Goal: Check status: Check status

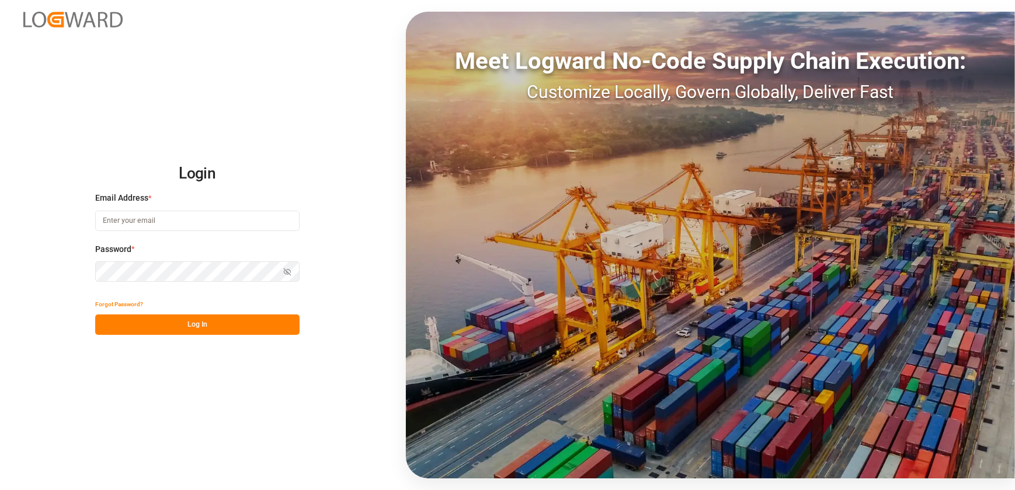
click at [168, 222] on input at bounding box center [197, 221] width 204 height 20
type input "[EMAIL_ADDRESS][DOMAIN_NAME]"
click at [291, 326] on button "Log In" at bounding box center [197, 325] width 204 height 20
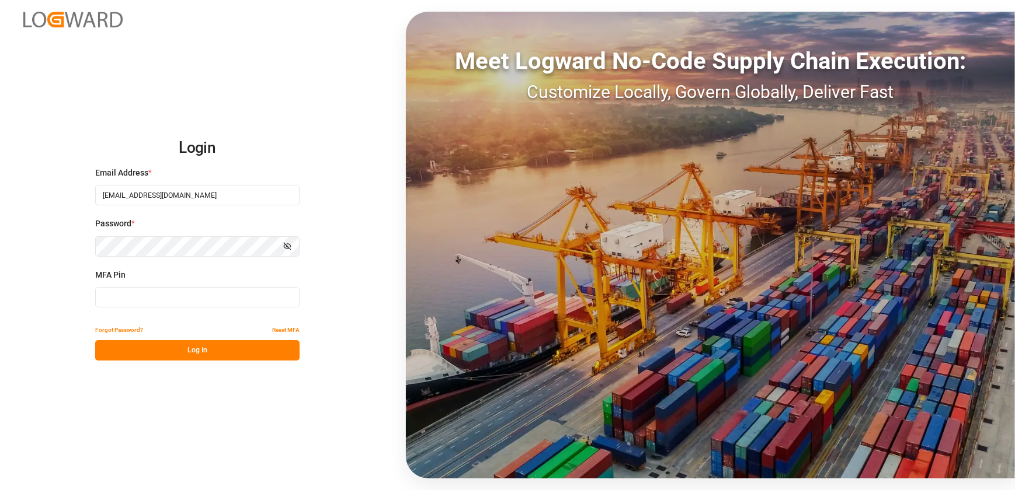
click at [271, 298] on input at bounding box center [197, 297] width 204 height 20
type input "657109"
click at [197, 353] on button "Log In" at bounding box center [197, 350] width 204 height 20
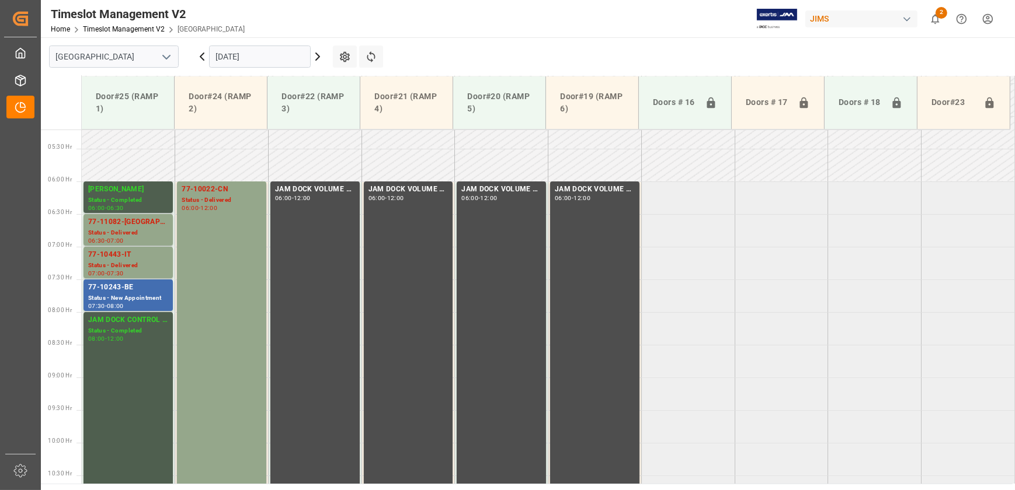
scroll to position [340, 0]
click at [124, 293] on div "77-10243-BE" at bounding box center [128, 289] width 80 height 12
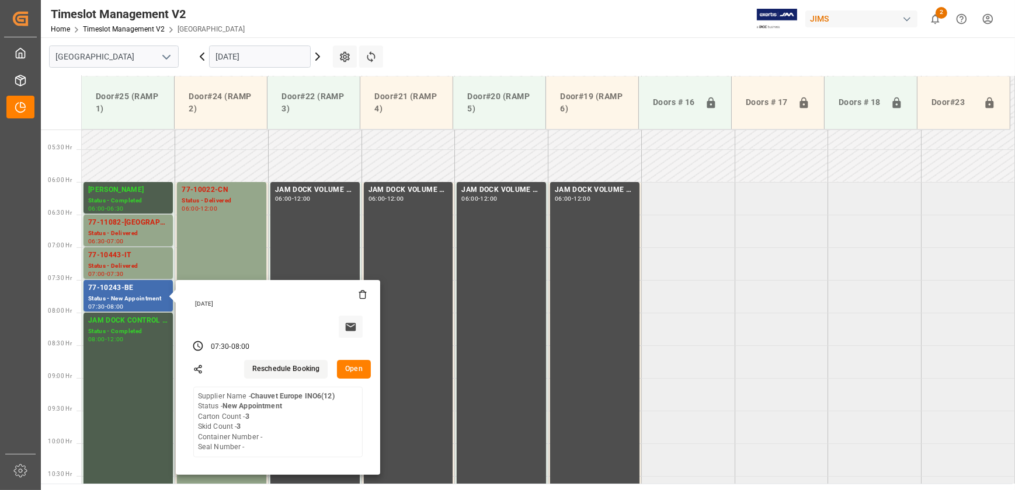
click at [315, 56] on icon at bounding box center [318, 57] width 14 height 14
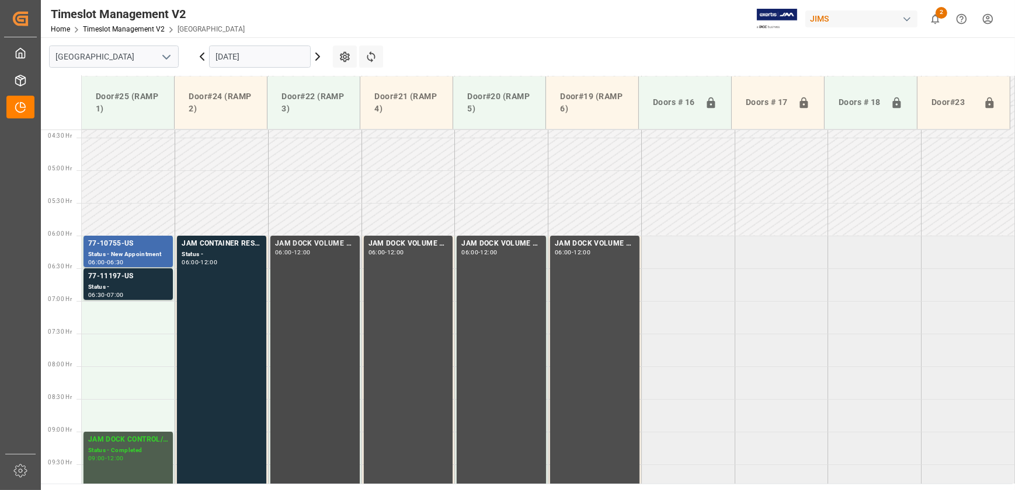
scroll to position [234, 0]
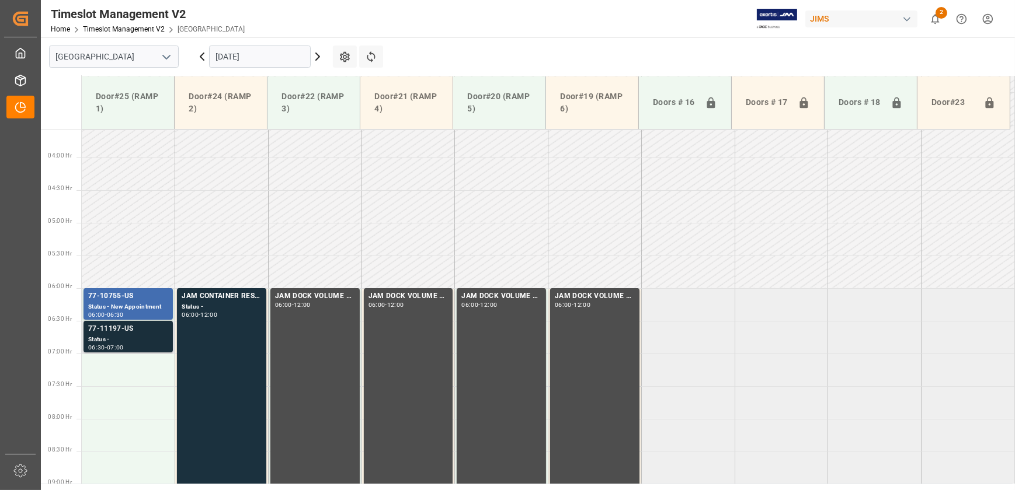
click at [154, 339] on div "Status -" at bounding box center [128, 340] width 80 height 10
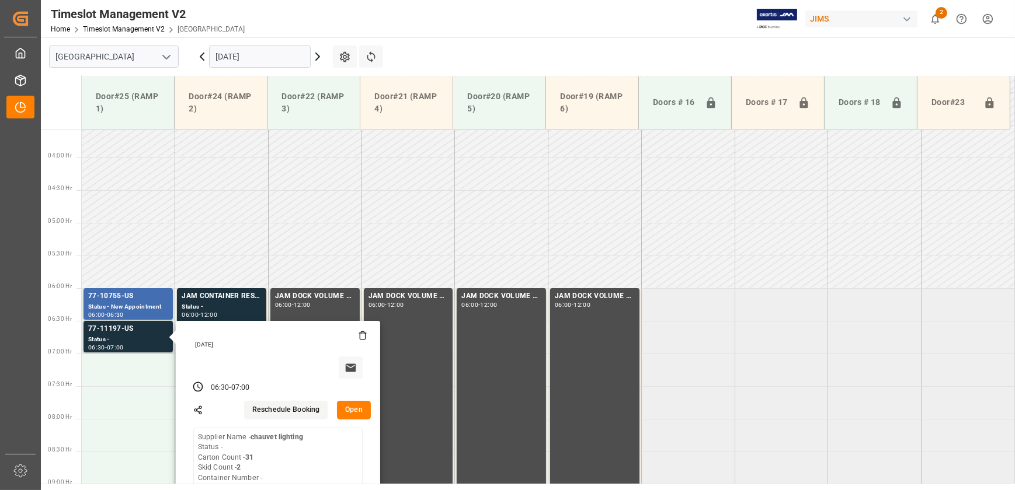
click at [360, 407] on button "Open" at bounding box center [354, 410] width 34 height 19
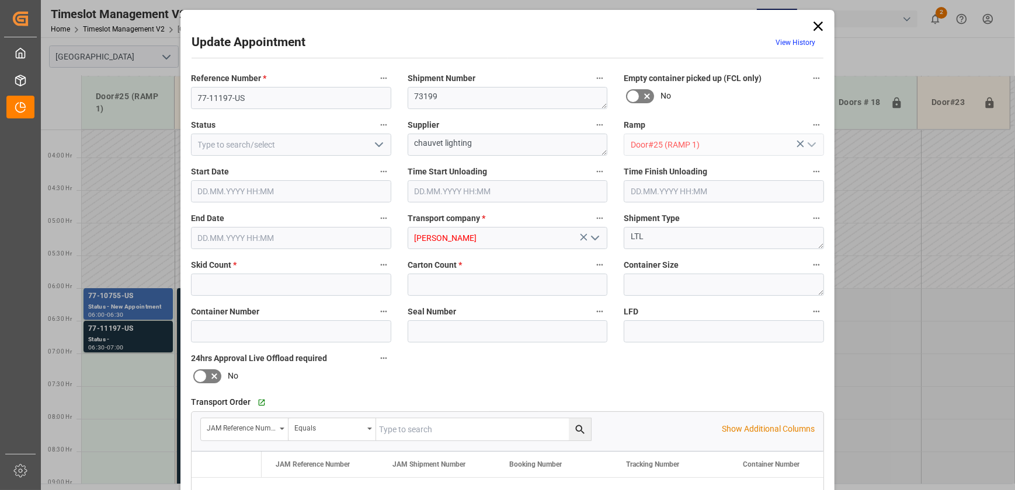
type input "2"
type input "31"
type input "[DATE] 06:30"
type input "[DATE] 07:00"
type input "[DATE] 13:41"
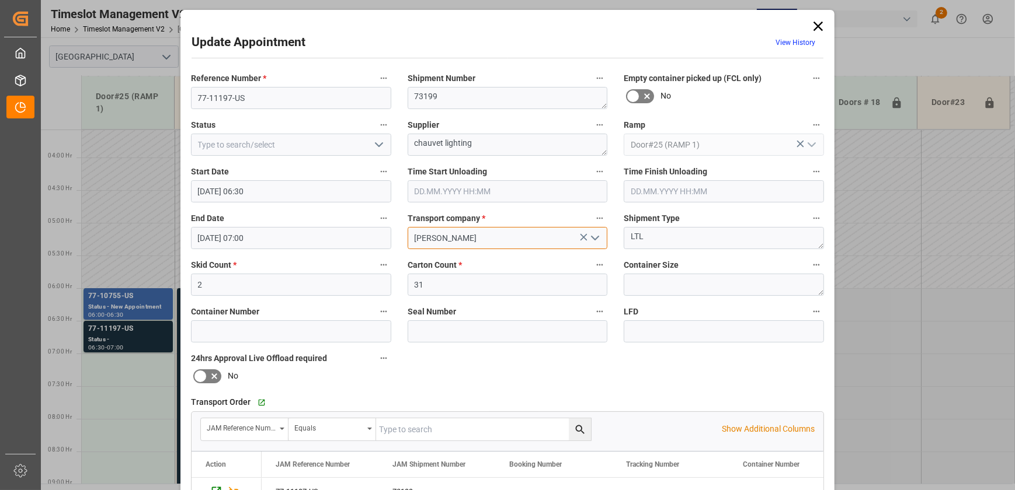
click at [439, 238] on input "[PERSON_NAME]" at bounding box center [508, 238] width 200 height 22
click at [293, 101] on input "77-11197-US" at bounding box center [291, 98] width 200 height 22
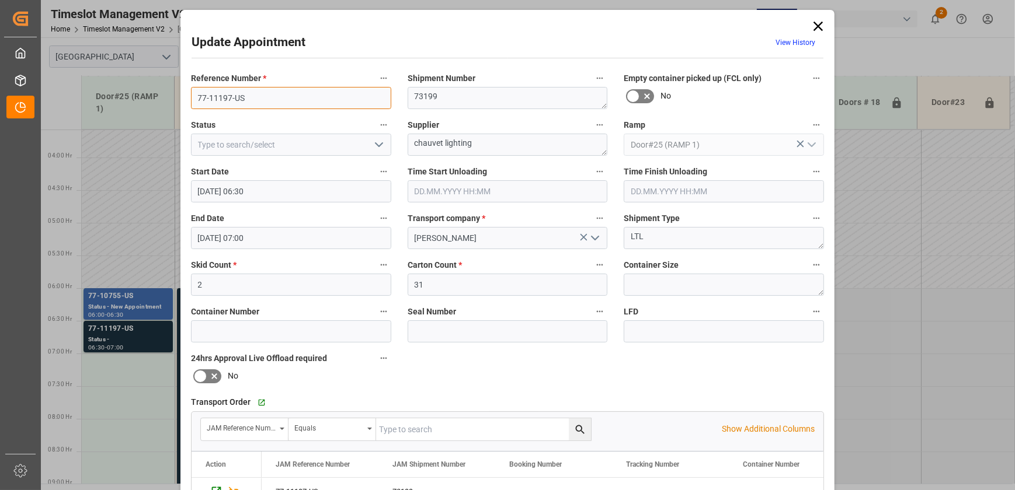
click at [293, 101] on input "77-11197-US" at bounding box center [291, 98] width 200 height 22
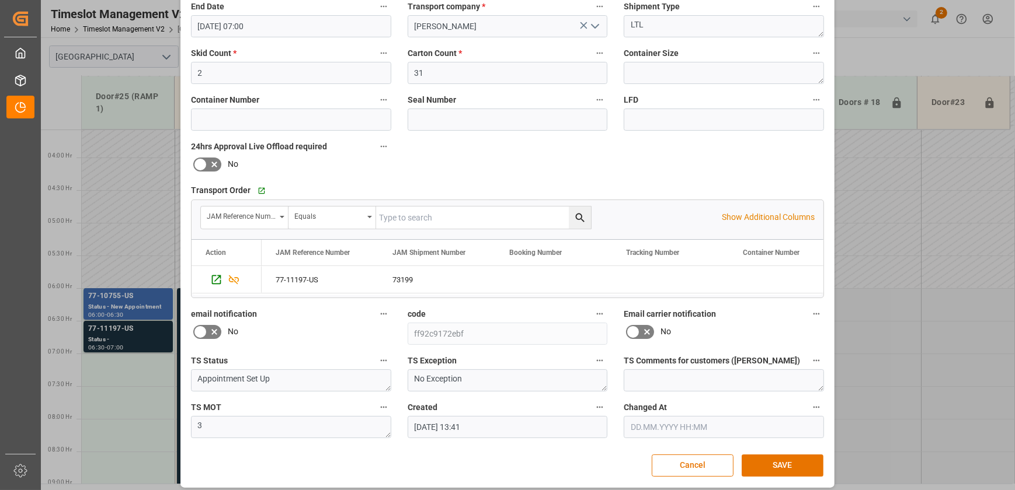
scroll to position [0, 0]
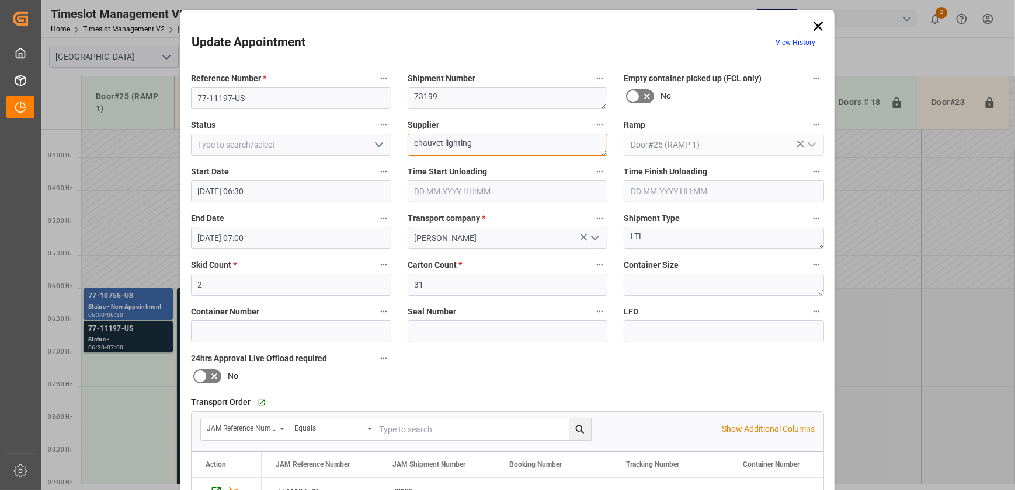
click at [538, 147] on textarea "chauvet lighting" at bounding box center [508, 145] width 200 height 22
click at [507, 142] on textarea "chauvet lighting INO6(" at bounding box center [508, 145] width 200 height 22
type textarea "chauvet lighting INO6(18)"
click at [384, 150] on icon "open menu" at bounding box center [379, 145] width 14 height 14
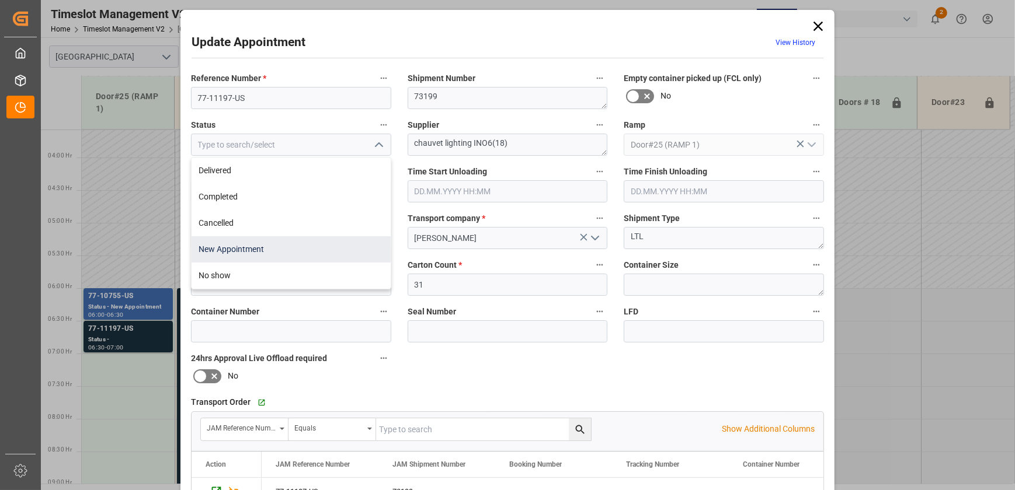
click at [302, 238] on div "Delivered Completed Cancelled New Appointment No show" at bounding box center [291, 223] width 199 height 131
click at [303, 238] on div "New Appointment" at bounding box center [291, 249] width 199 height 26
type input "New Appointment"
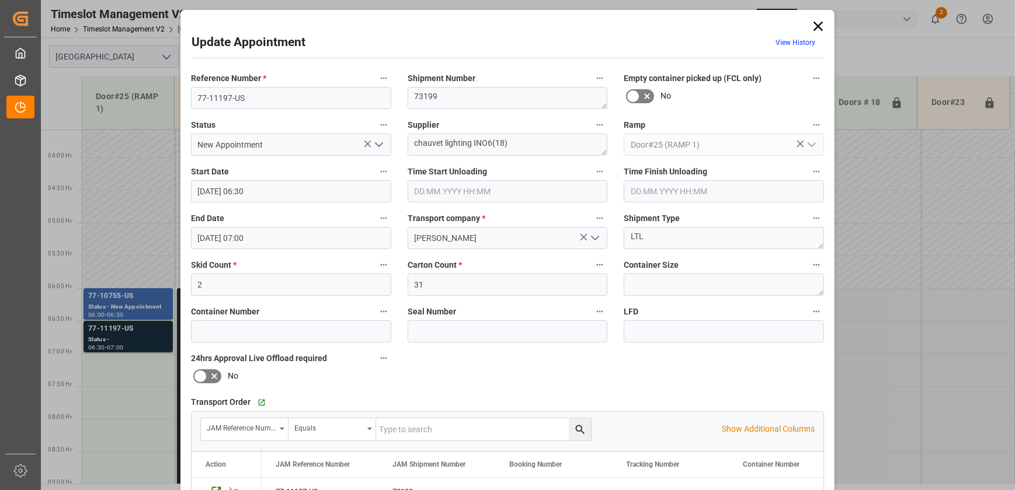
scroll to position [218, 0]
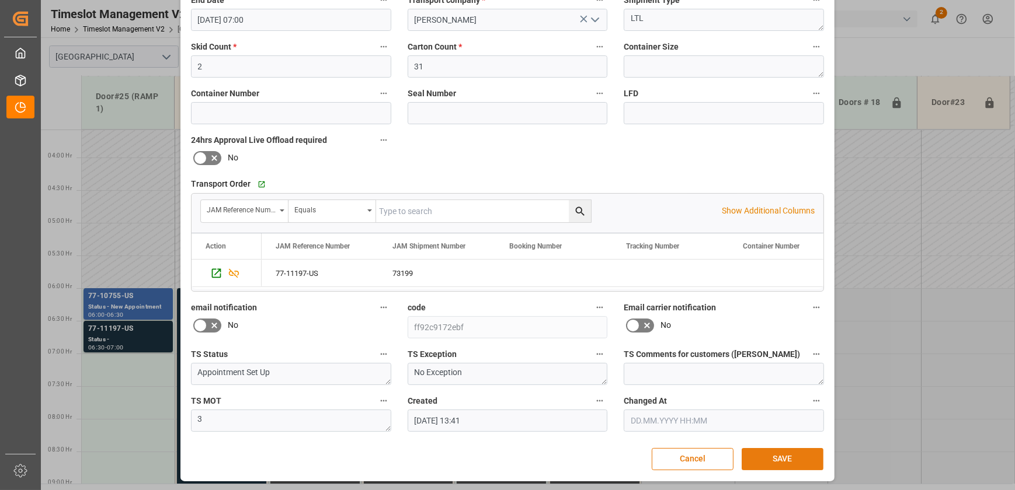
click at [766, 455] on button "SAVE" at bounding box center [783, 459] width 82 height 22
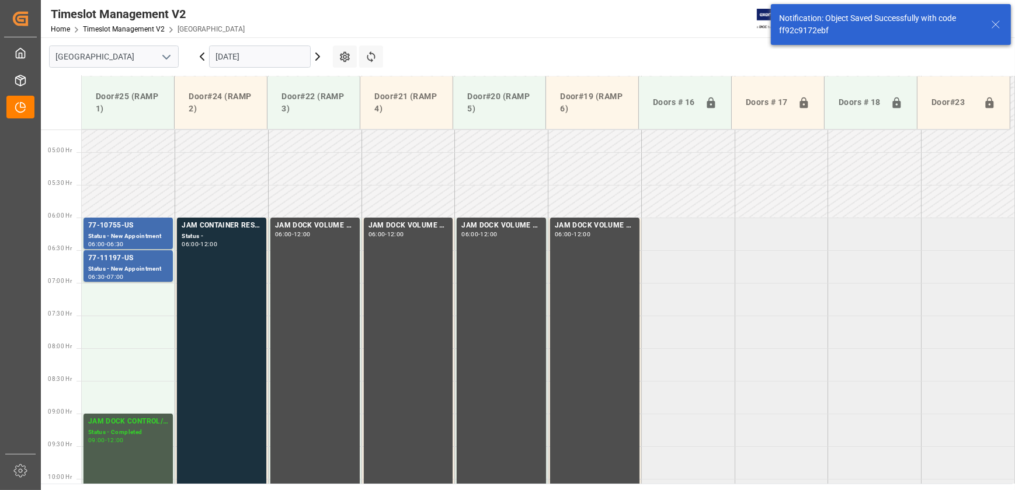
scroll to position [332, 0]
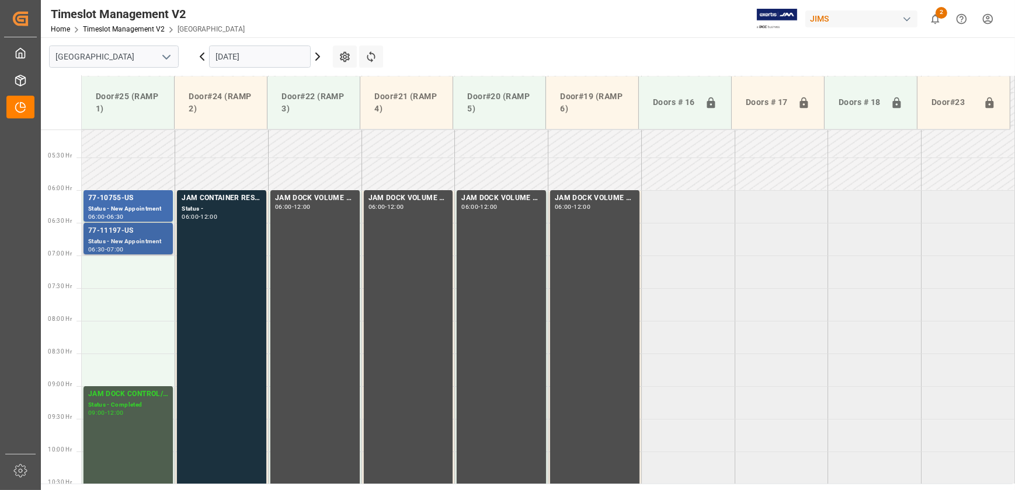
click at [158, 239] on div "Status - New Appointment" at bounding box center [128, 242] width 80 height 10
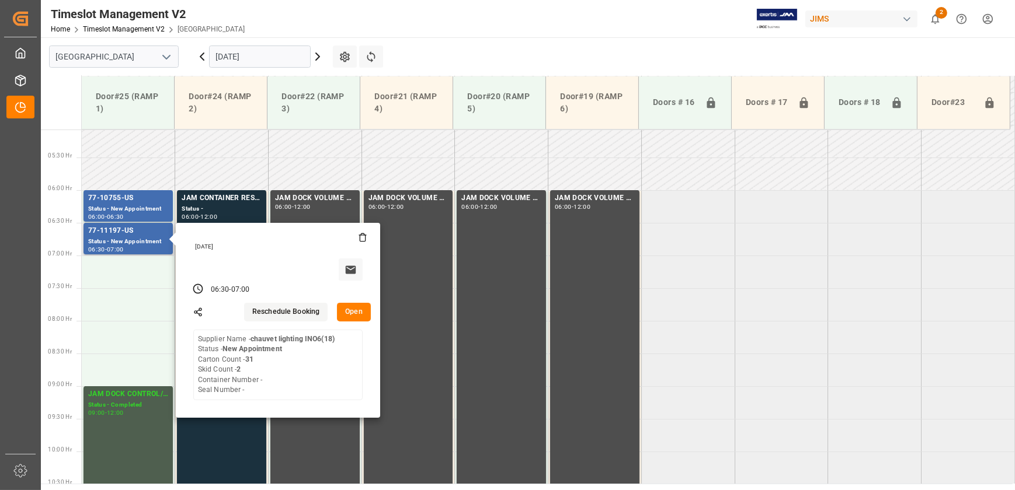
click at [367, 319] on button "Open" at bounding box center [354, 312] width 34 height 19
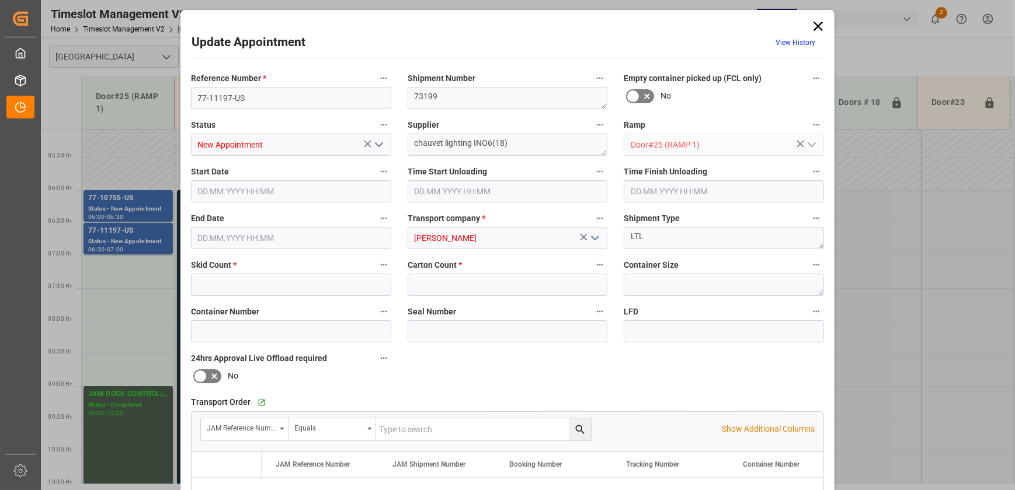
type input "2"
type input "31"
type input "[DATE] 06:30"
type input "[DATE] 07:00"
type input "[DATE] 13:41"
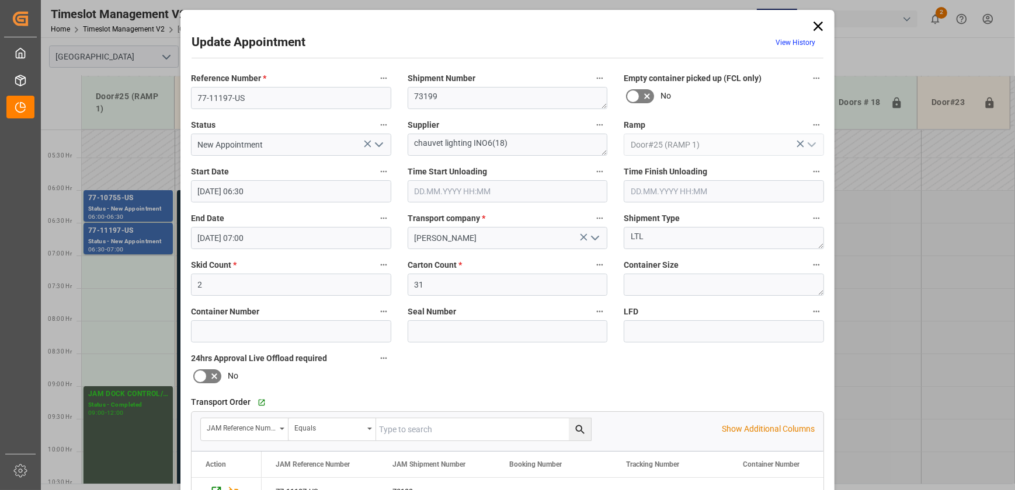
click at [354, 308] on div "Reference Number * 77-11197-US Shipment Number 73199 Empty container picked up …" at bounding box center [507, 361] width 649 height 588
click at [412, 380] on div "Reference Number * 77-11197-US Shipment Number 73199 Empty container picked up …" at bounding box center [507, 361] width 649 height 588
click at [817, 28] on icon at bounding box center [817, 26] width 9 height 9
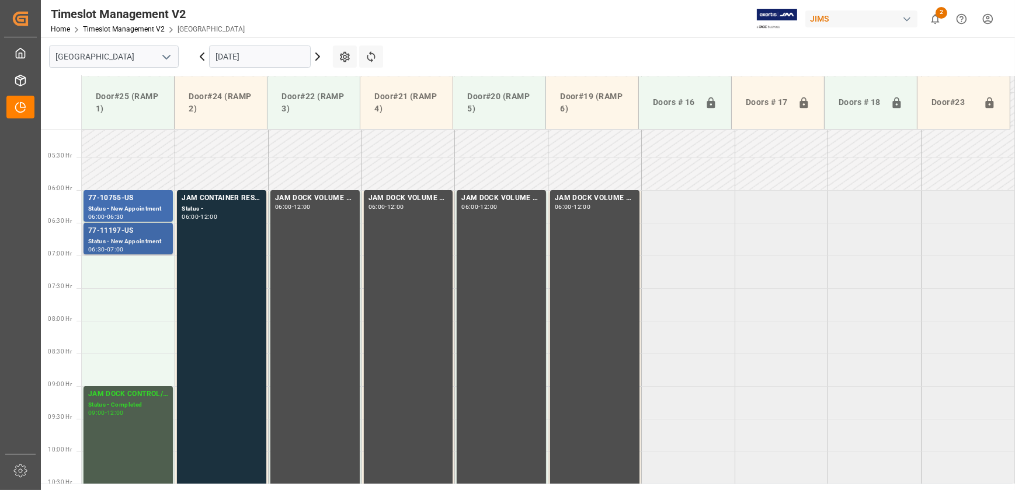
click at [105, 239] on div "Status - New Appointment" at bounding box center [128, 242] width 80 height 10
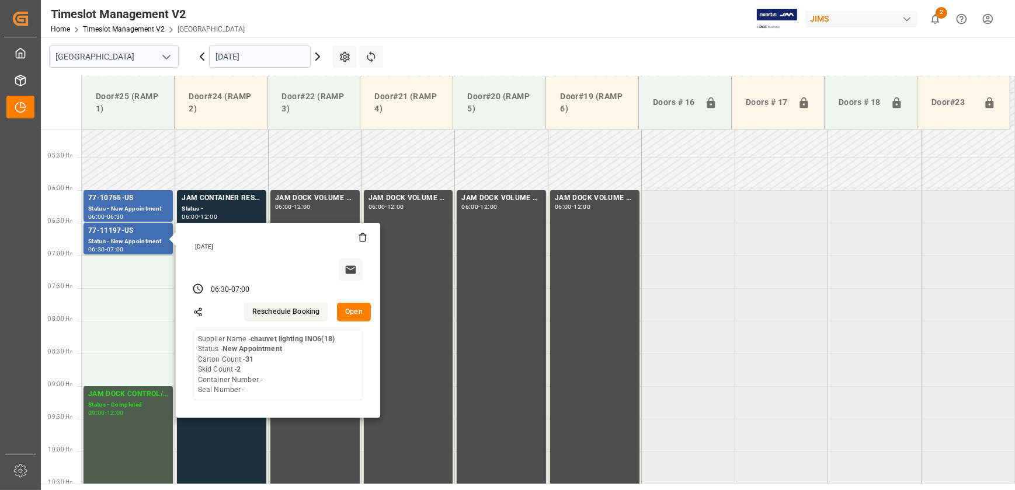
click at [353, 312] on button "Open" at bounding box center [354, 312] width 34 height 19
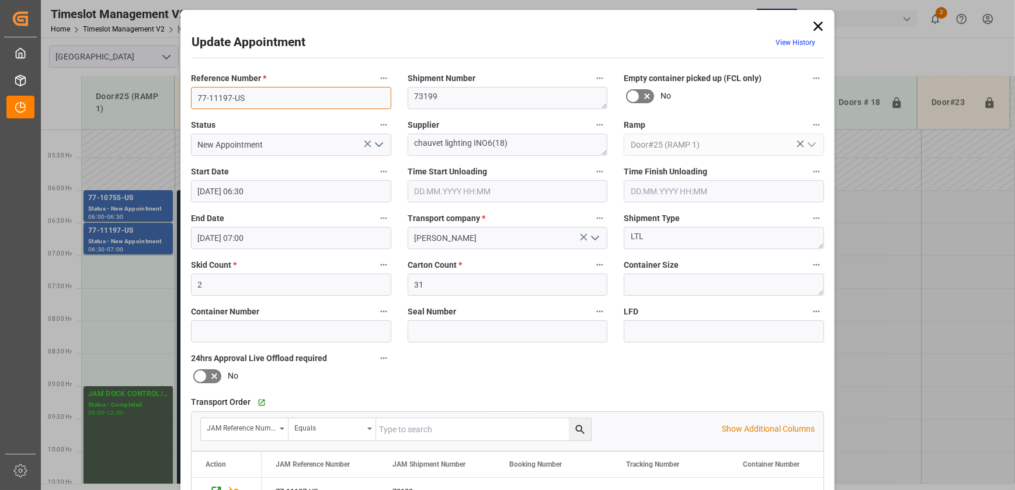
click at [242, 93] on input "77-11197-US" at bounding box center [291, 98] width 200 height 22
click at [812, 26] on icon at bounding box center [818, 26] width 16 height 16
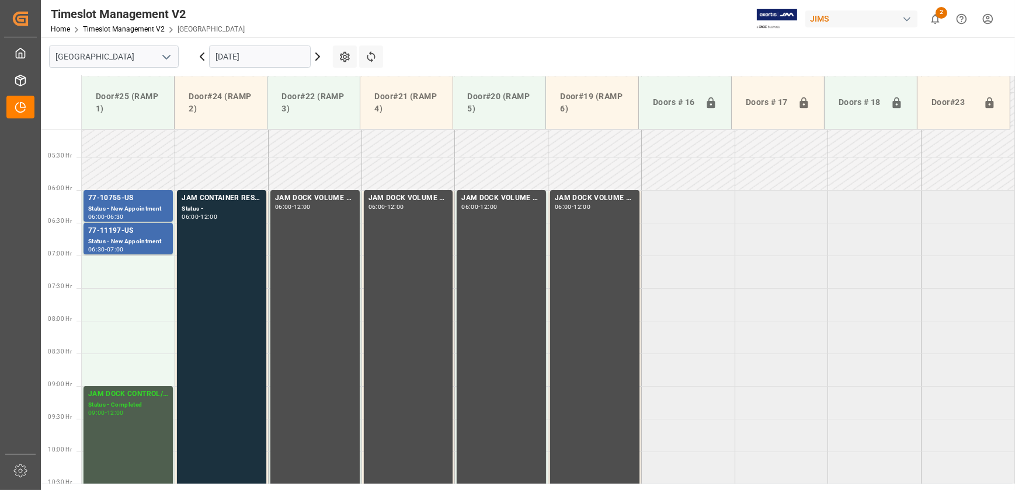
click at [272, 54] on input "[DATE]" at bounding box center [260, 57] width 102 height 22
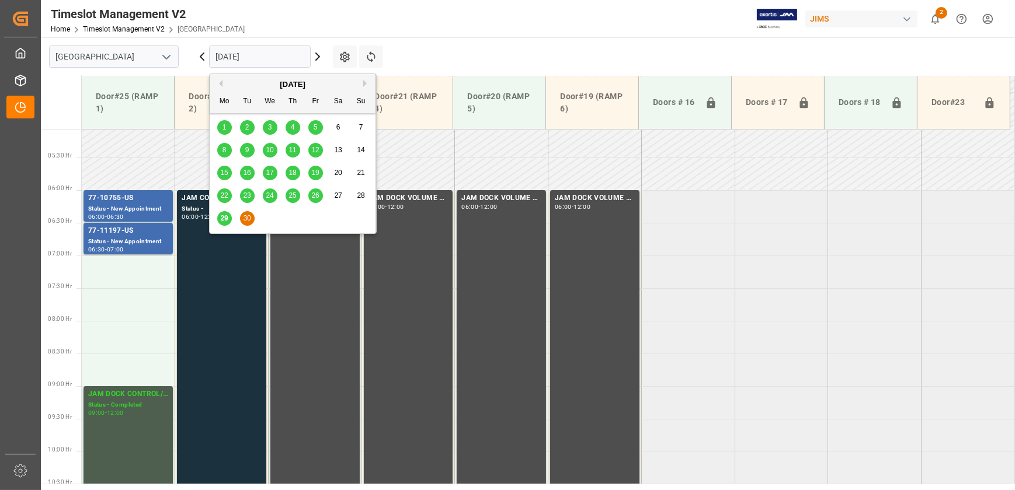
click at [591, 53] on main "[GEOGRAPHIC_DATA] [DATE] Settings Refresh Time Slots Door#25 (RAMP 1) Door#24 (…" at bounding box center [527, 260] width 972 height 447
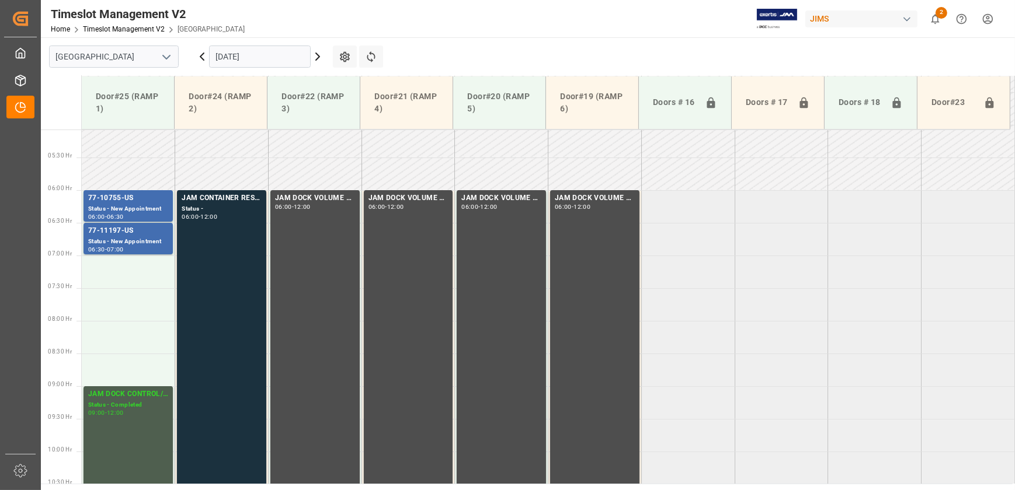
click at [331, 162] on td at bounding box center [314, 174] width 93 height 33
click at [323, 58] on icon at bounding box center [318, 57] width 14 height 14
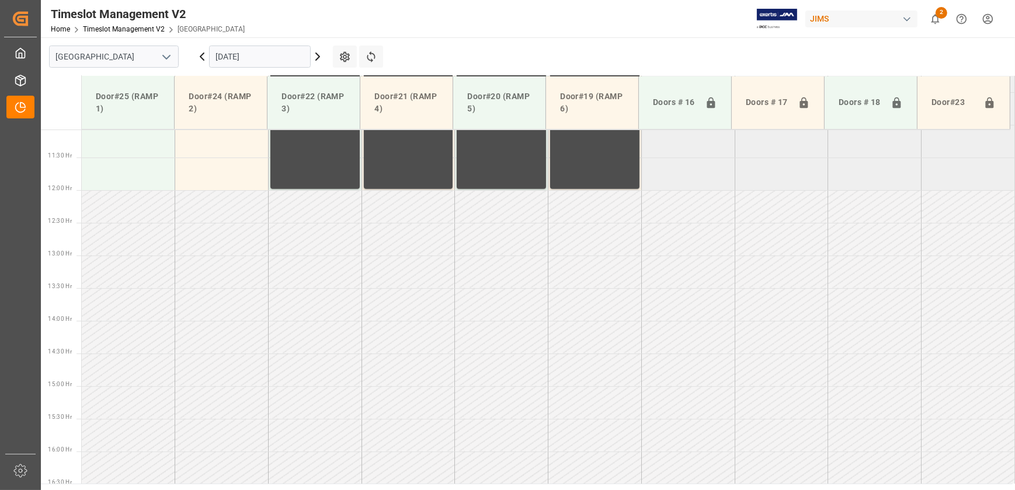
scroll to position [458, 0]
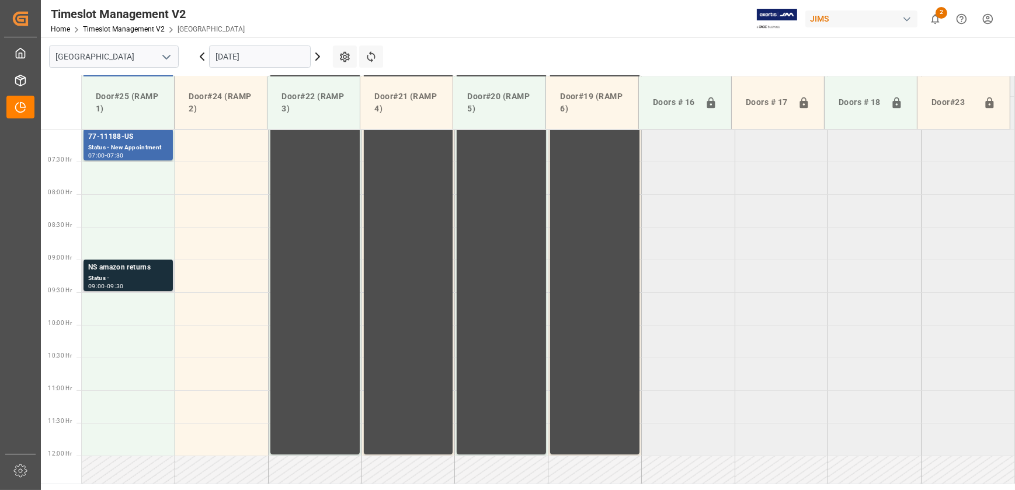
click at [155, 274] on div "Status -" at bounding box center [128, 279] width 80 height 10
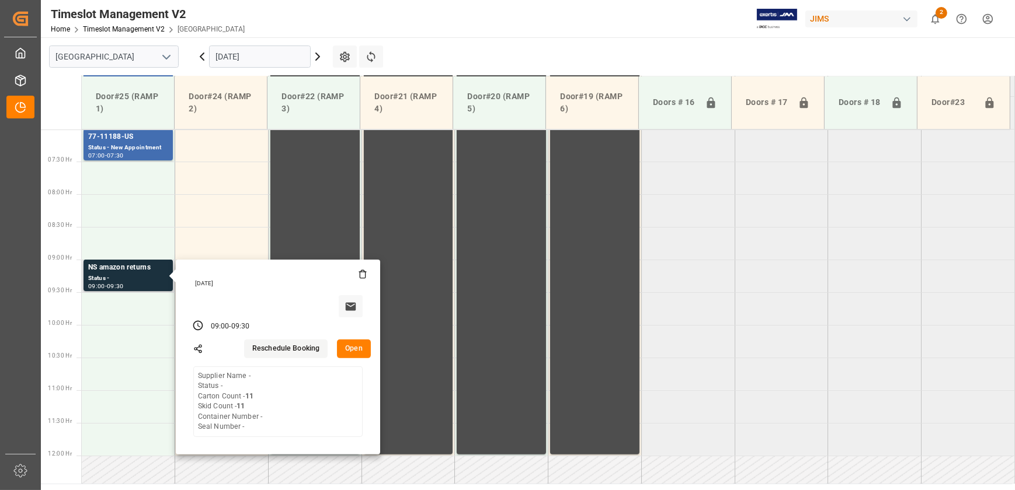
click at [350, 349] on button "Open" at bounding box center [354, 349] width 34 height 19
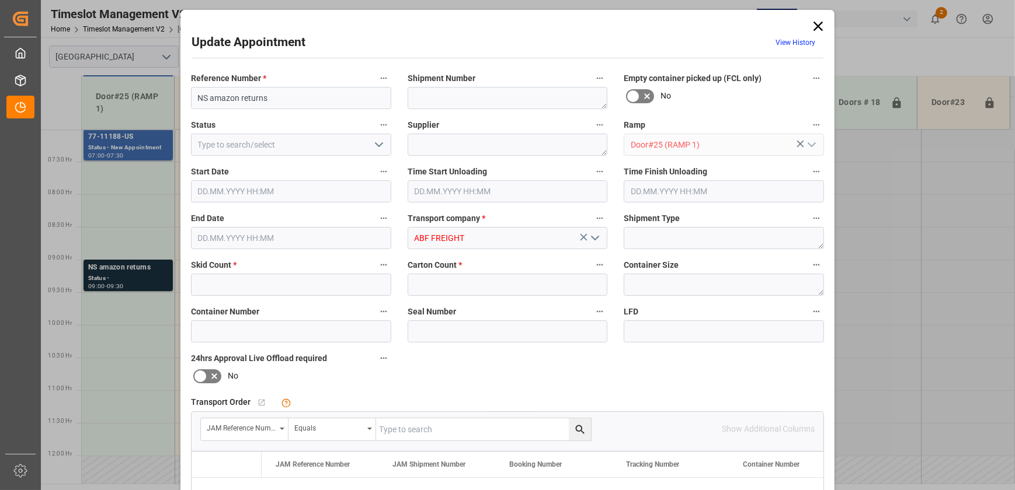
type input "11"
type input "[DATE] 09:00"
type input "[DATE] 09:30"
type input "[DATE] 15:18"
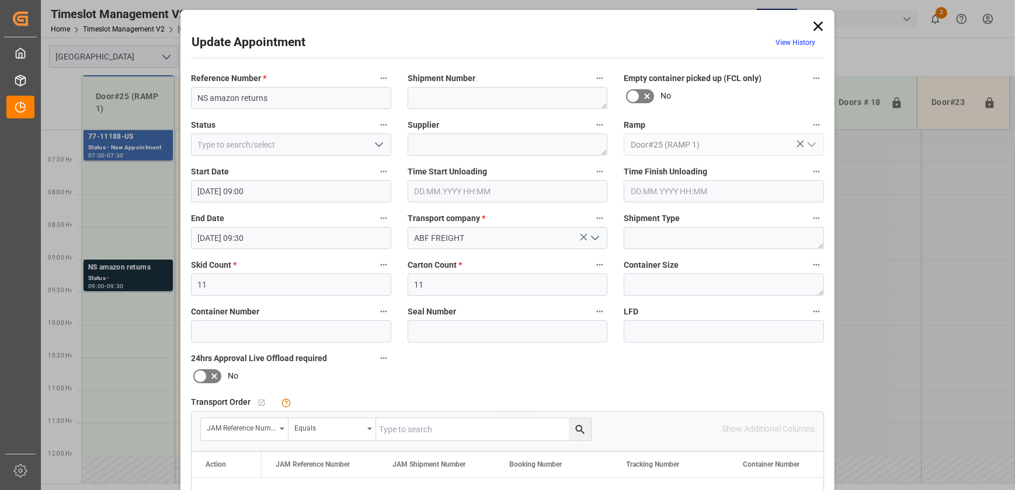
click at [112, 213] on div "Update Appointment View History Reference Number * NS amazon returns Shipment N…" at bounding box center [507, 245] width 1015 height 490
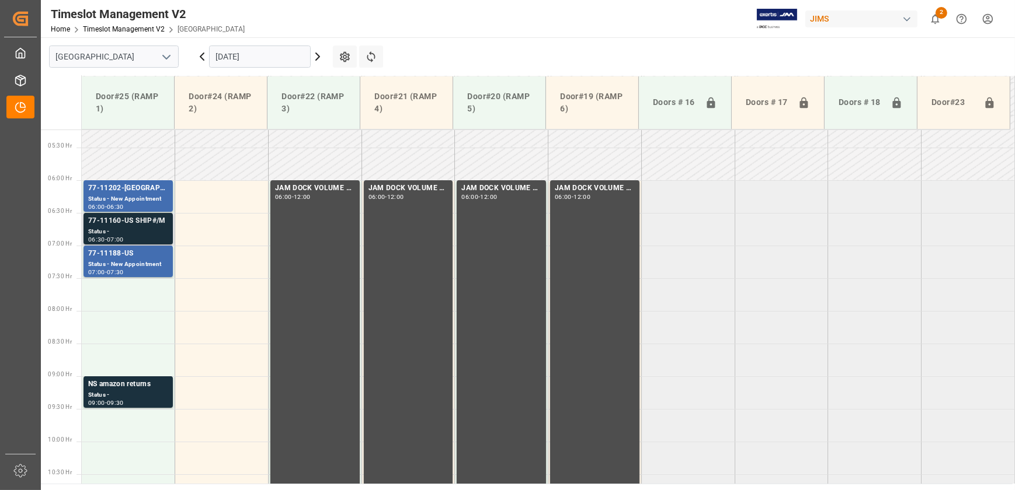
scroll to position [352, 0]
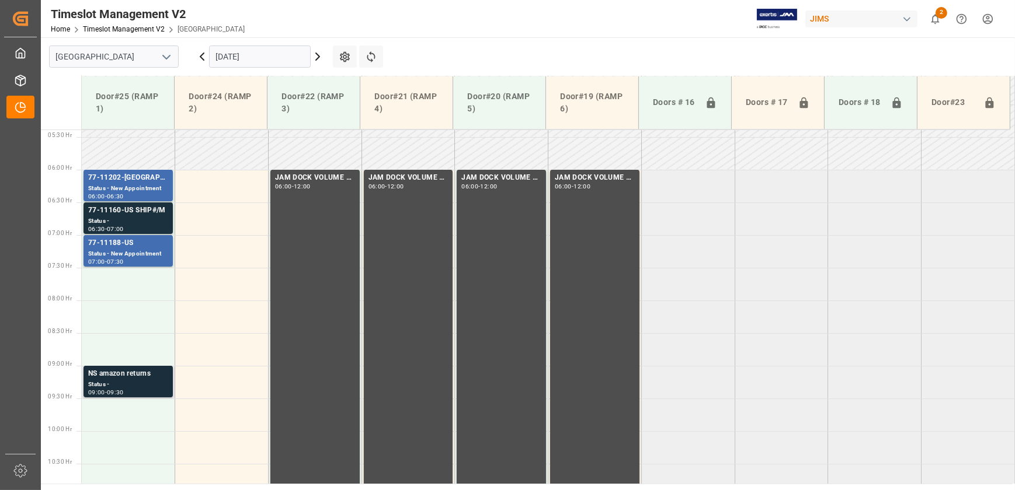
click at [133, 379] on div "NS amazon returns" at bounding box center [128, 374] width 80 height 12
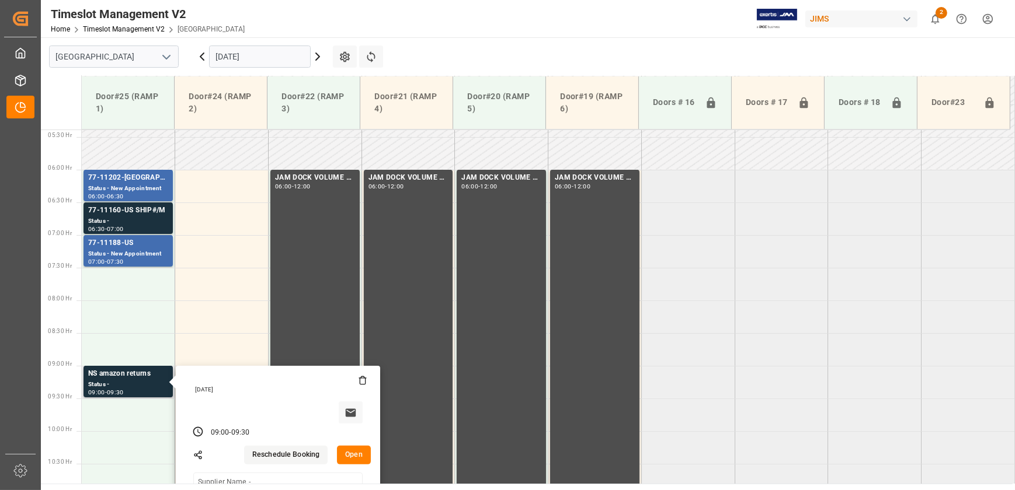
click at [350, 457] on button "Open" at bounding box center [354, 455] width 34 height 19
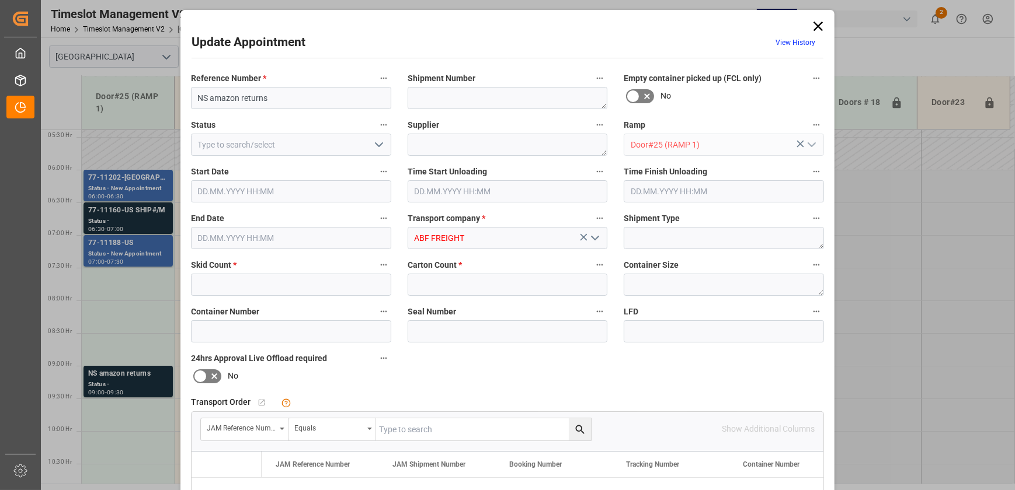
type input "11"
type input "[DATE] 09:00"
type input "[DATE] 09:30"
type input "[DATE] 15:18"
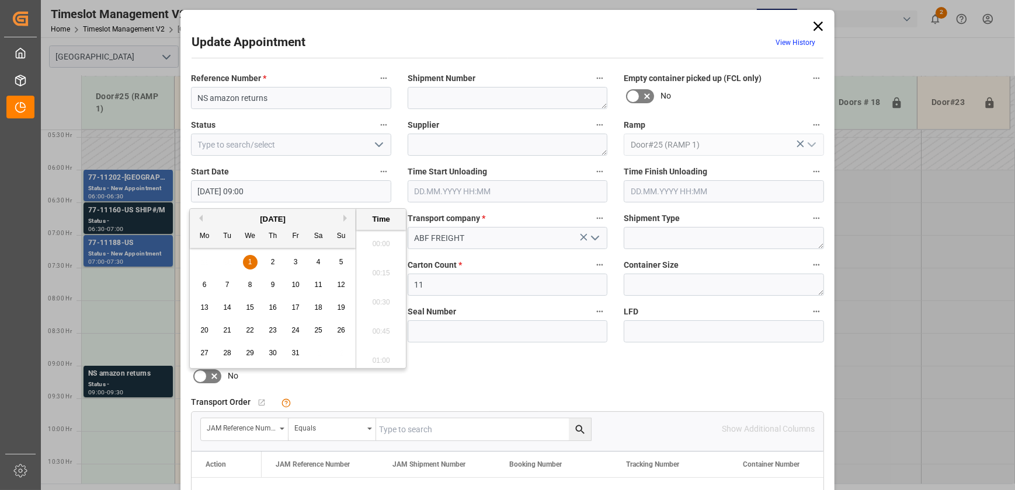
click at [292, 192] on input "[DATE] 09:00" at bounding box center [291, 191] width 200 height 22
click at [248, 262] on span "1" at bounding box center [250, 262] width 4 height 8
click at [388, 236] on li "07:30" at bounding box center [381, 230] width 50 height 29
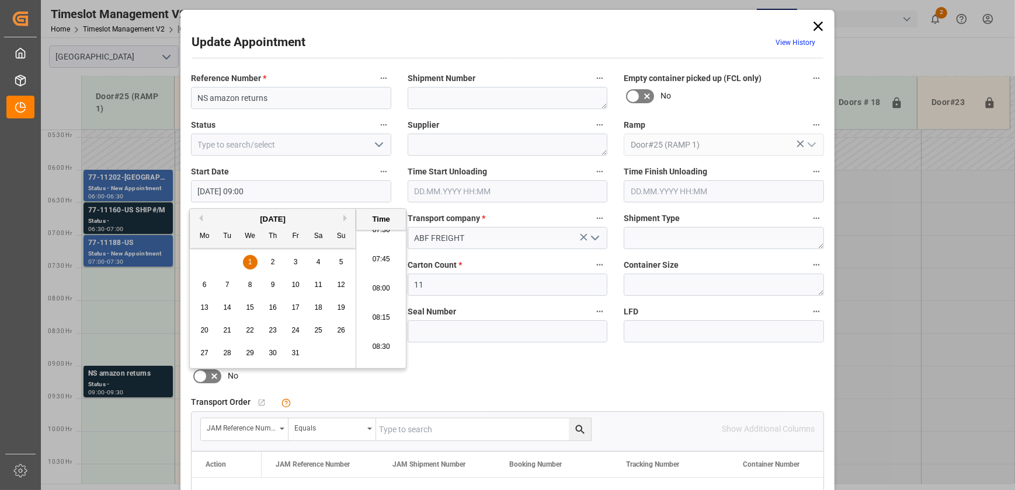
type input "[DATE] 07:30"
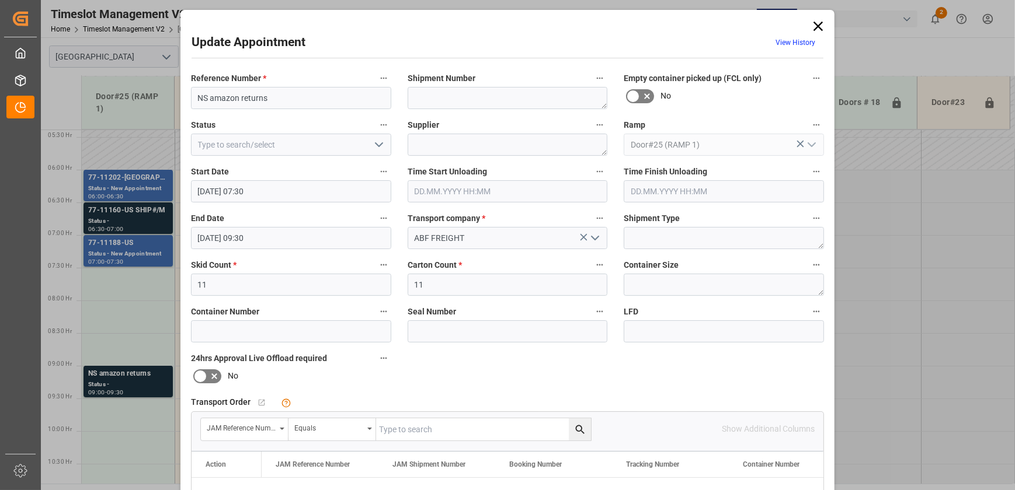
click at [284, 225] on label "End Date" at bounding box center [291, 219] width 200 height 16
click at [376, 225] on button "End Date" at bounding box center [383, 218] width 15 height 15
click at [287, 234] on div at bounding box center [507, 245] width 1015 height 490
click at [286, 236] on input "[DATE] 09:30" at bounding box center [291, 238] width 200 height 22
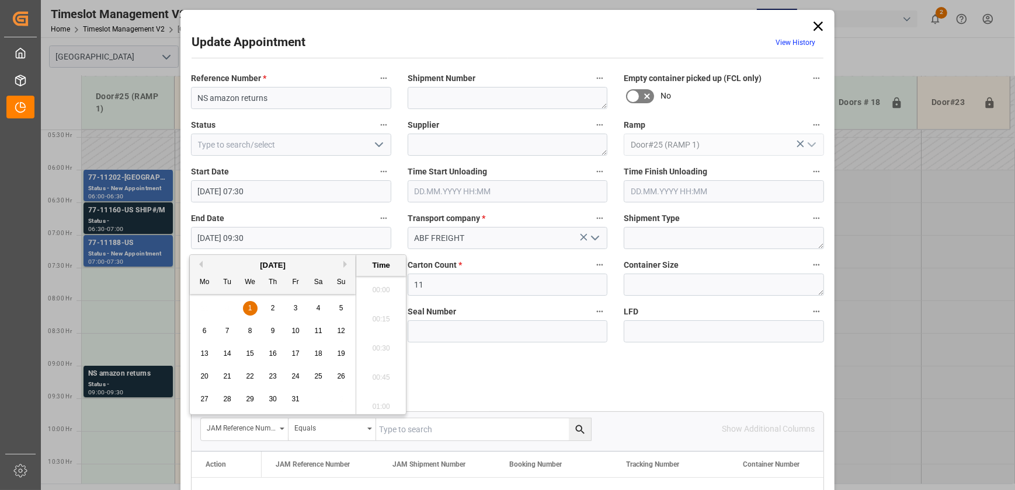
scroll to position [1054, 0]
click at [248, 304] on div "1" at bounding box center [250, 309] width 15 height 14
click at [380, 325] on li "08:00" at bounding box center [381, 329] width 50 height 29
type input "[DATE] 08:00"
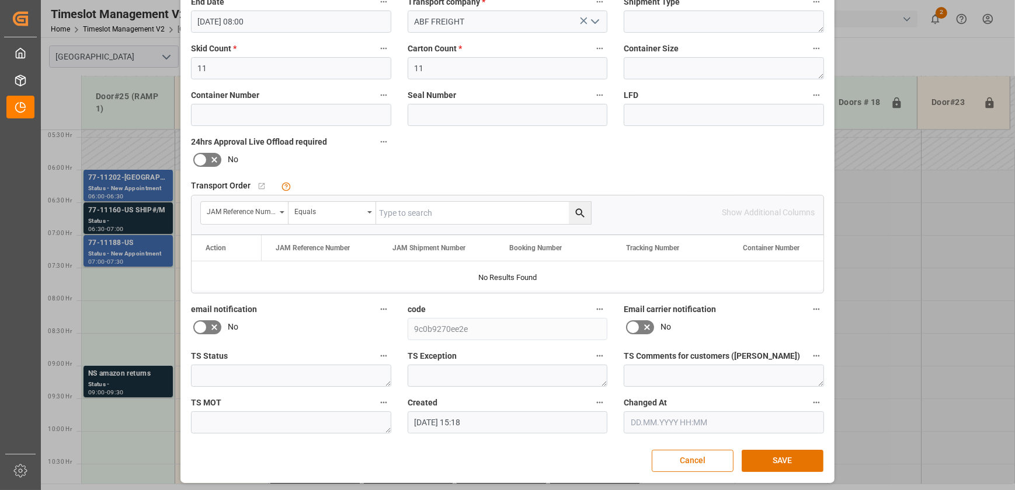
scroll to position [218, 0]
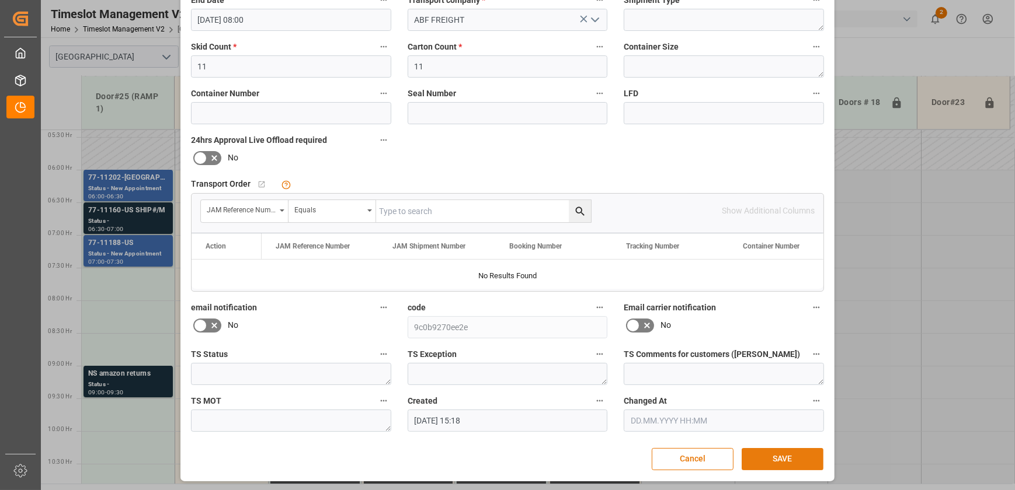
click at [770, 455] on button "SAVE" at bounding box center [783, 459] width 82 height 22
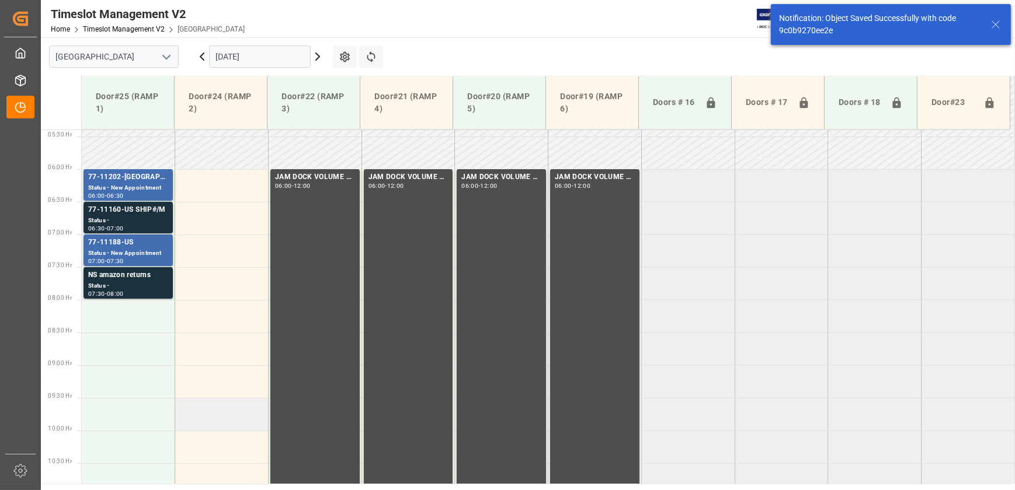
scroll to position [397, 0]
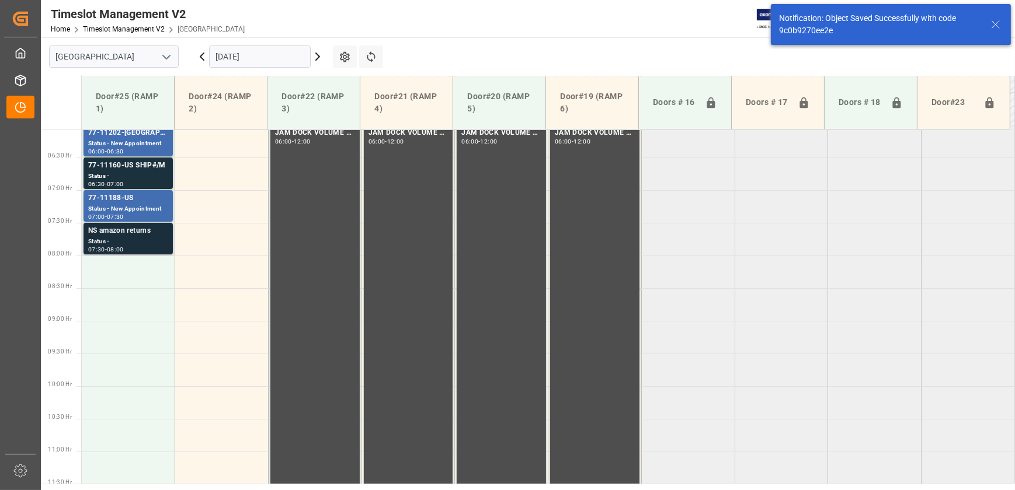
click at [137, 242] on div "Status -" at bounding box center [128, 242] width 80 height 10
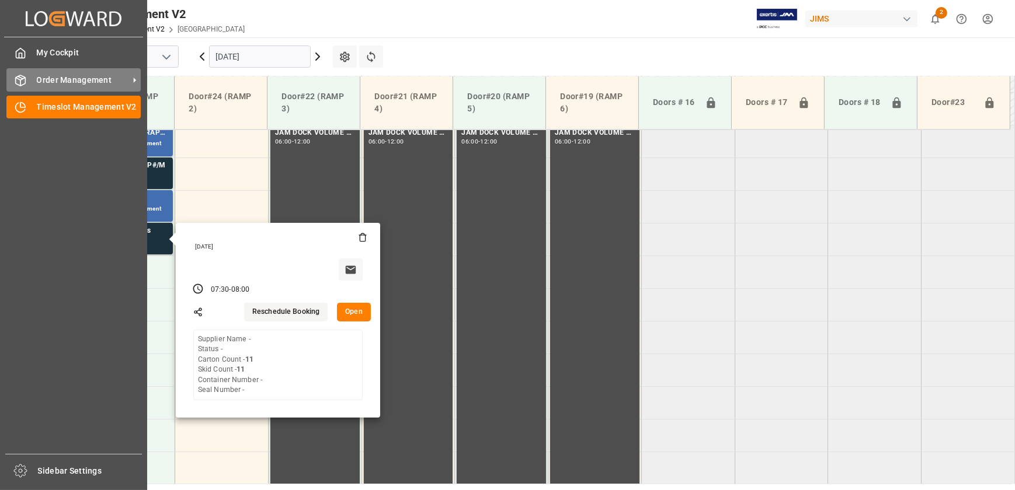
click at [22, 74] on div at bounding box center [16, 80] width 20 height 12
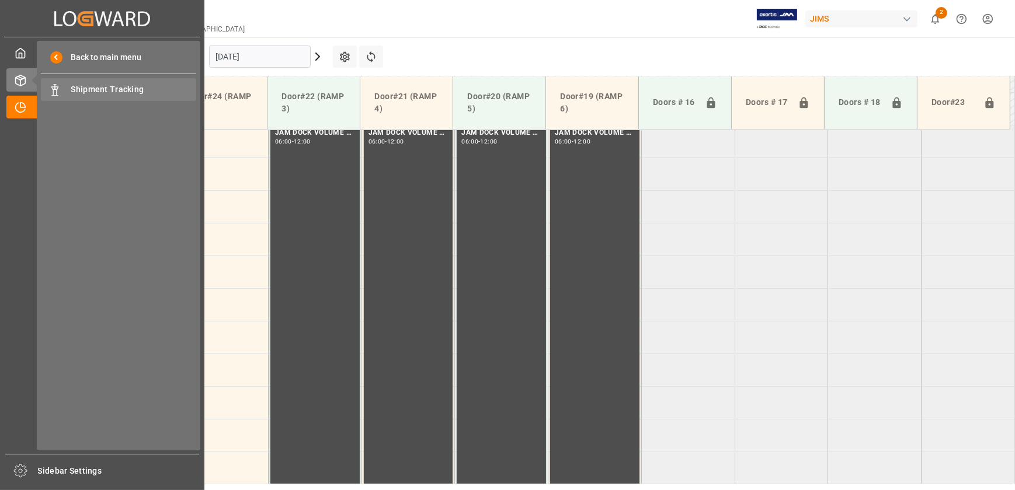
click at [92, 95] on span "Shipment Tracking" at bounding box center [134, 89] width 126 height 12
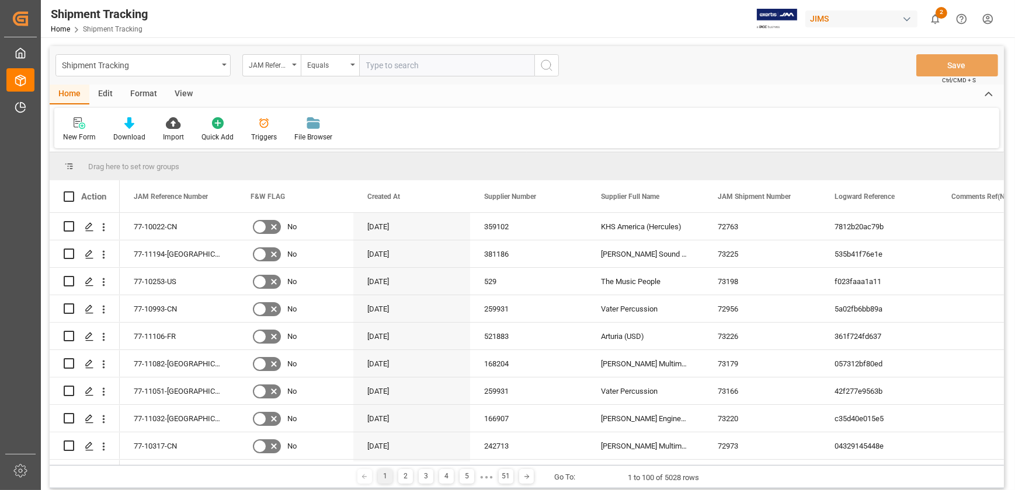
click at [413, 64] on input "text" at bounding box center [446, 65] width 175 height 22
type input "77-11051-[GEOGRAPHIC_DATA]"
click at [548, 66] on icon "search button" at bounding box center [546, 65] width 14 height 14
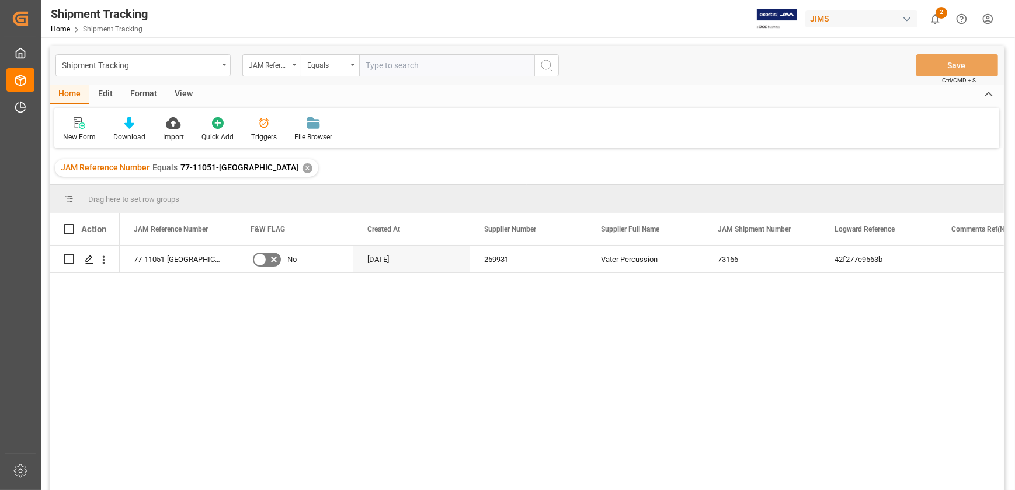
click at [181, 90] on div "View" at bounding box center [184, 95] width 36 height 20
click at [76, 122] on icon at bounding box center [77, 119] width 5 height 5
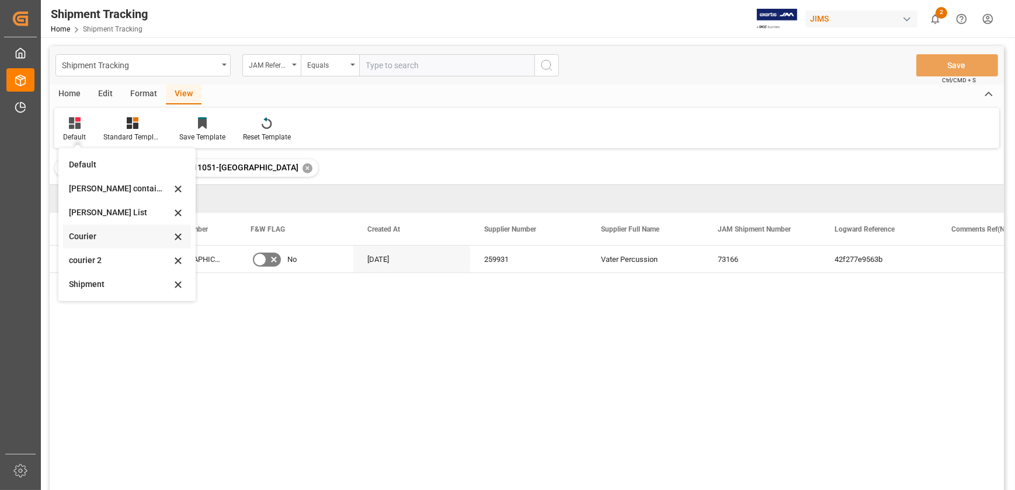
click at [93, 234] on div "Courier" at bounding box center [120, 237] width 102 height 12
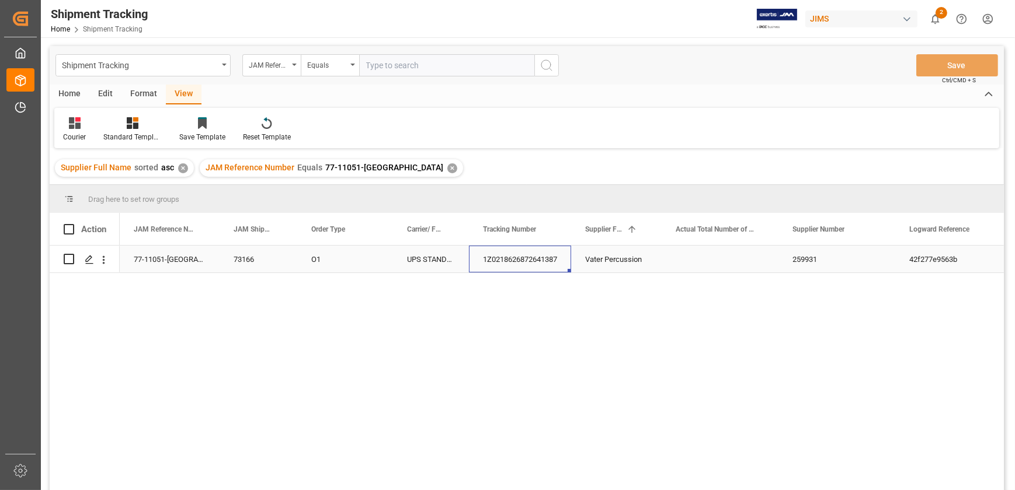
click at [543, 256] on div "1Z0218626872641387" at bounding box center [520, 259] width 102 height 27
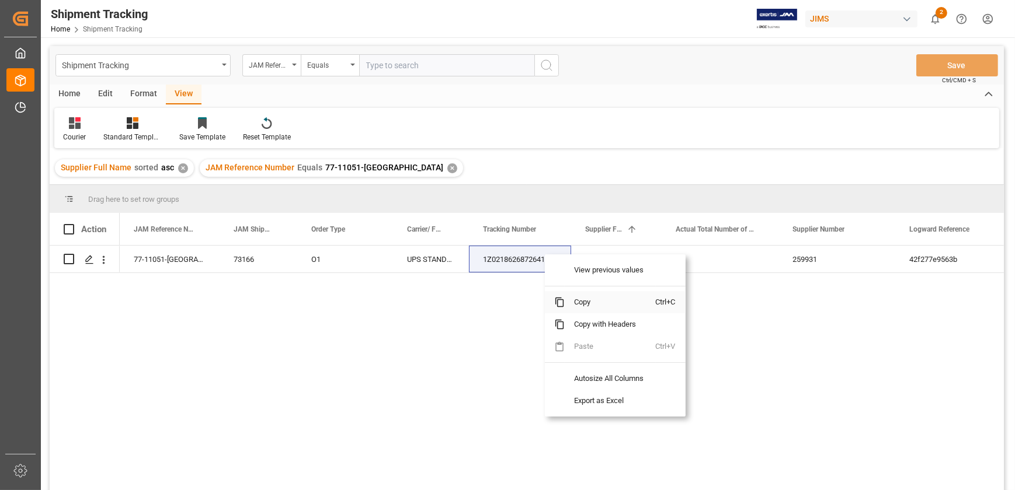
click at [596, 300] on span "Copy" at bounding box center [610, 302] width 91 height 22
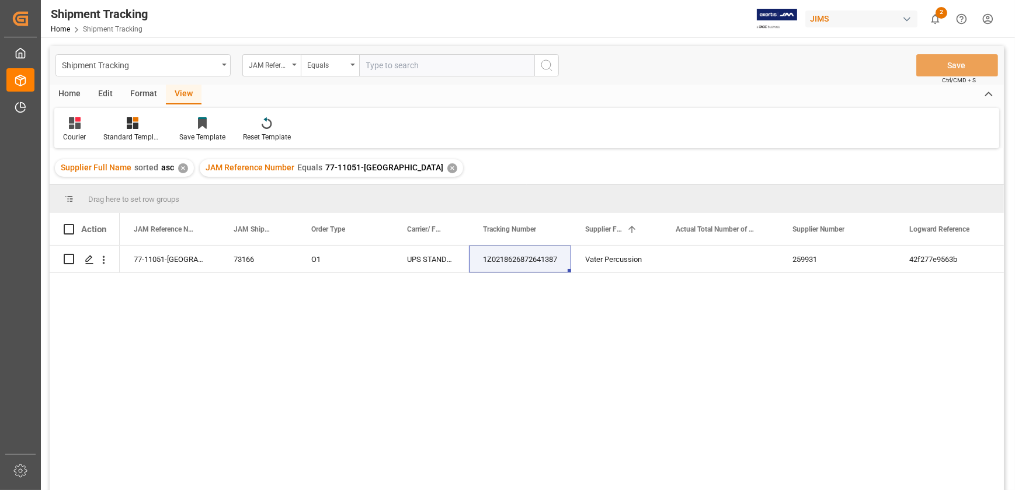
click at [539, 349] on div "77-11051-US 73166 O1 UPS STANDARD GROUND 1Z0218626872641387 Vater Percussion 25…" at bounding box center [562, 372] width 884 height 252
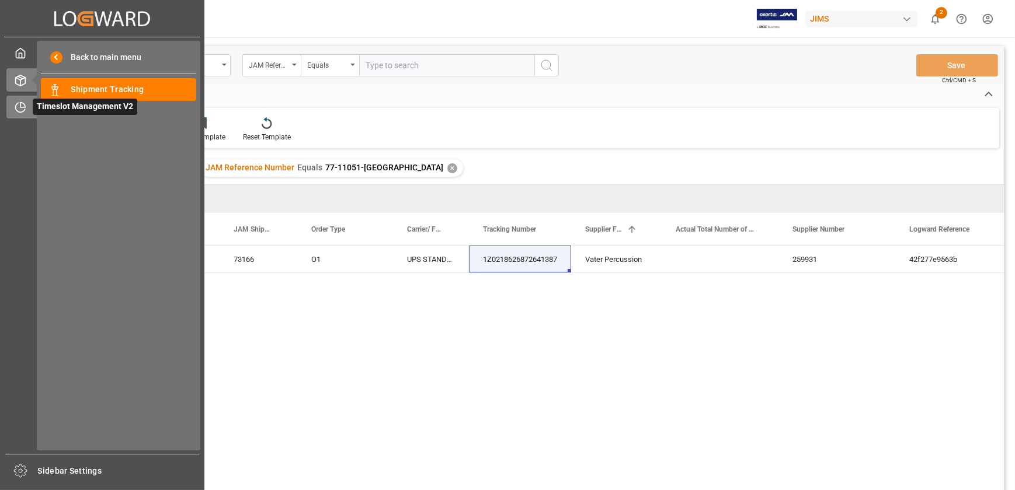
click at [26, 106] on div "Timeslot Management V2 Timeslot Management V2" at bounding box center [102, 107] width 192 height 23
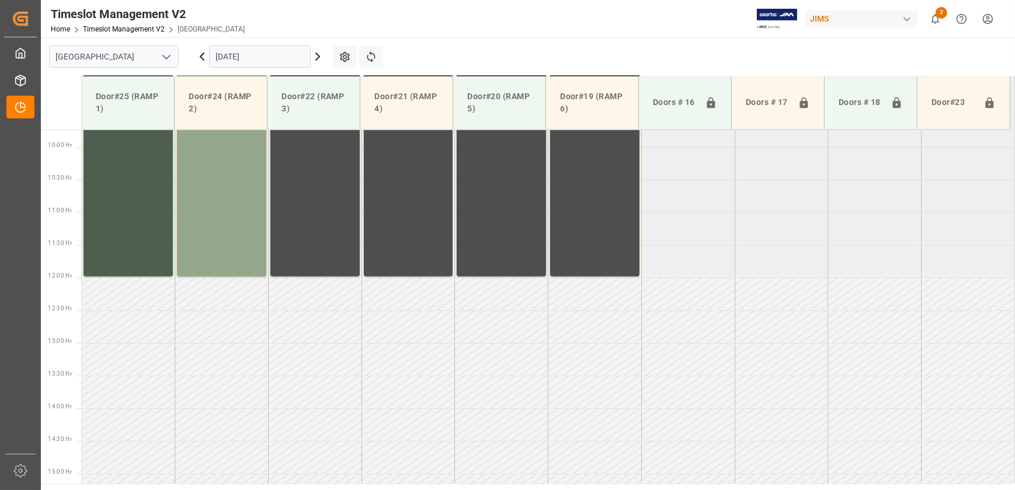
scroll to position [724, 0]
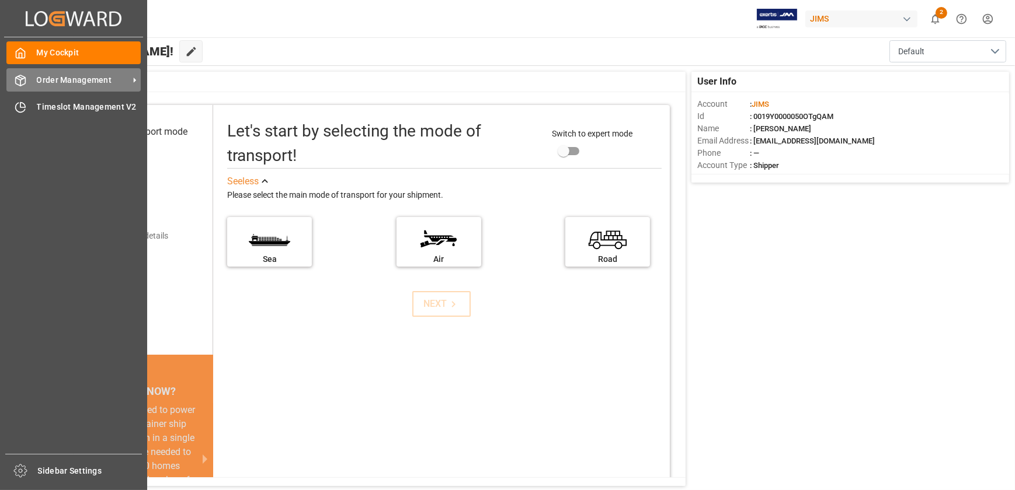
click at [42, 82] on span "Order Management" at bounding box center [83, 80] width 92 height 12
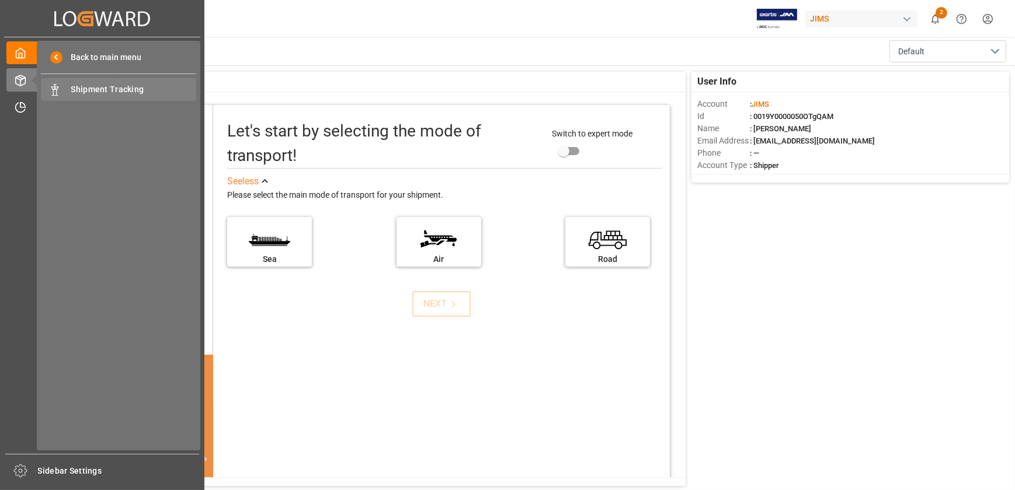
click at [109, 92] on span "Shipment Tracking" at bounding box center [134, 89] width 126 height 12
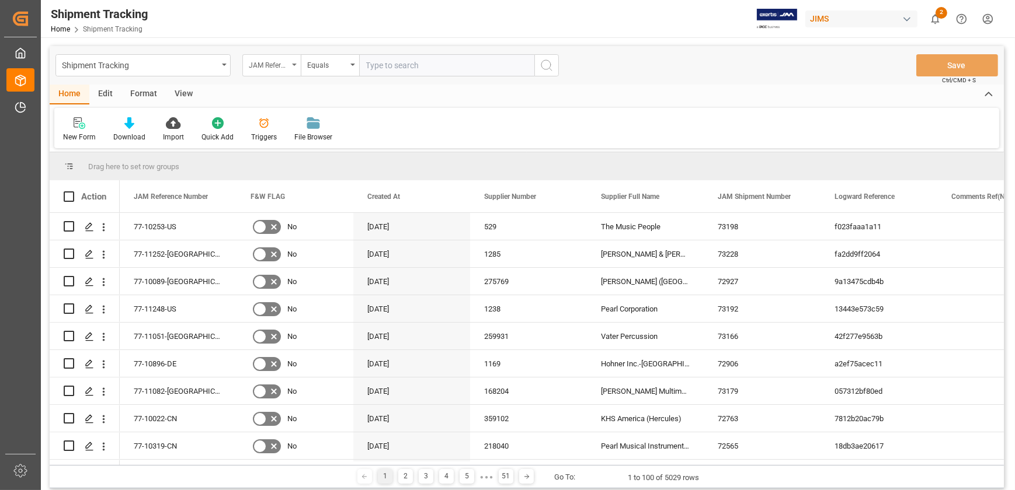
click at [273, 64] on div "JAM Reference Number" at bounding box center [269, 63] width 40 height 13
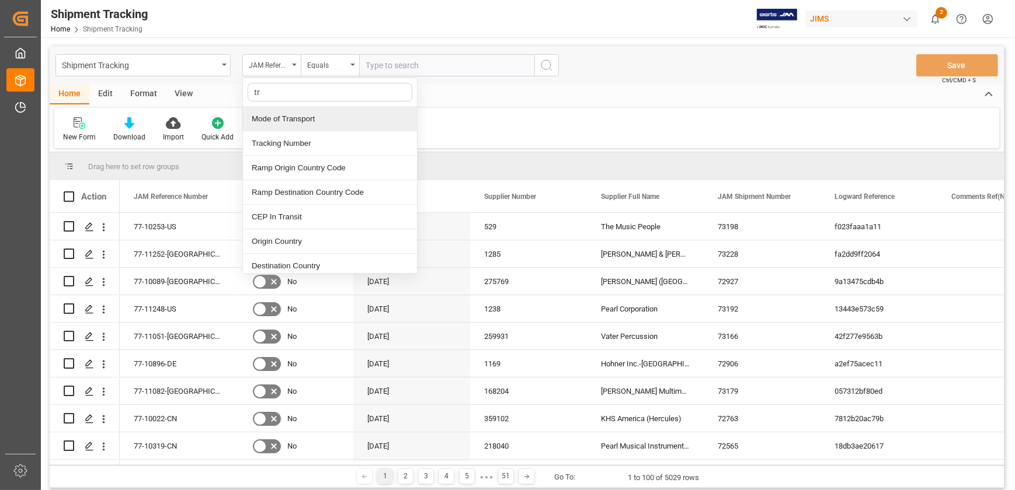
type input "tra"
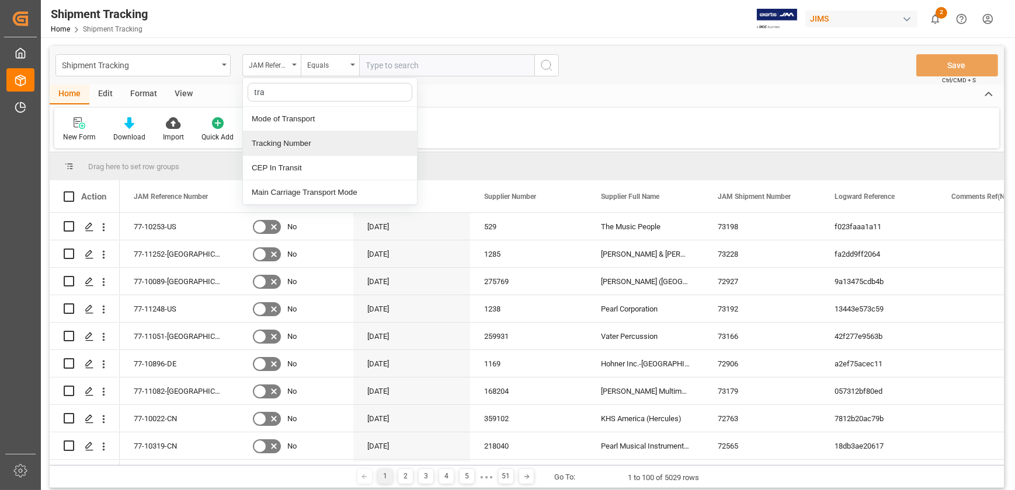
click at [309, 144] on div "Tracking Number" at bounding box center [330, 143] width 174 height 25
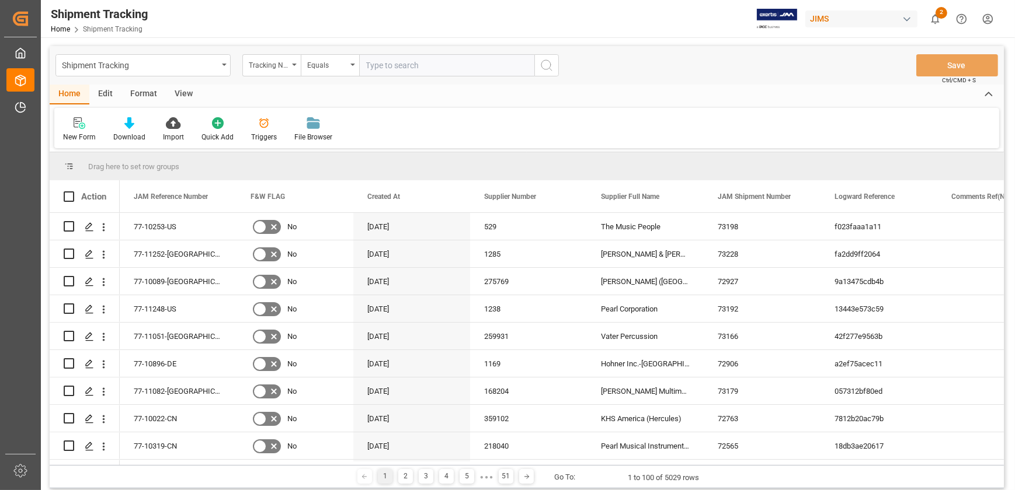
click at [389, 65] on input "text" at bounding box center [446, 65] width 175 height 22
type input "1zrf37052075520039"
click at [545, 60] on icon "search button" at bounding box center [546, 65] width 14 height 14
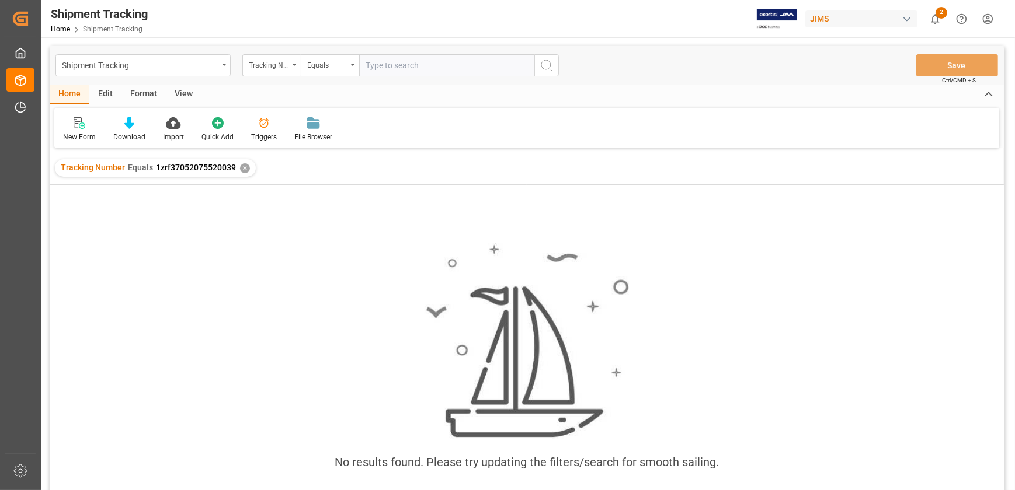
click at [244, 170] on div "✕" at bounding box center [245, 168] width 10 height 10
